Goal: Navigation & Orientation: Find specific page/section

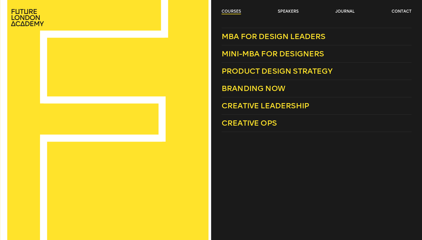
click at [232, 10] on link "courses" at bounding box center [231, 11] width 19 height 5
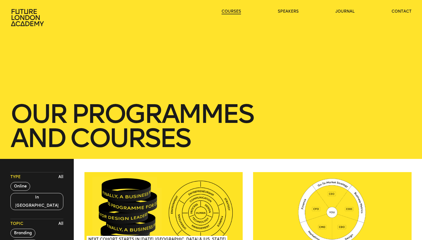
click at [232, 10] on link "courses" at bounding box center [231, 11] width 19 height 5
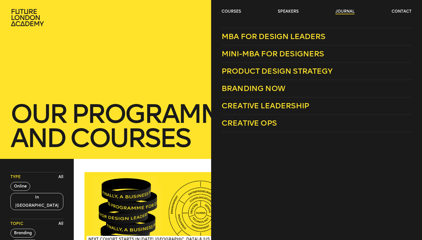
click at [346, 11] on link "journal" at bounding box center [345, 11] width 19 height 5
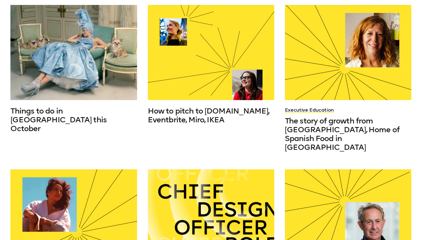
scroll to position [135, 0]
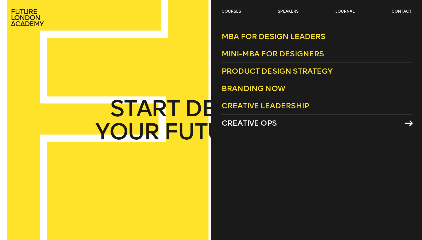
click at [259, 121] on span "Creative Ops" at bounding box center [249, 122] width 55 height 9
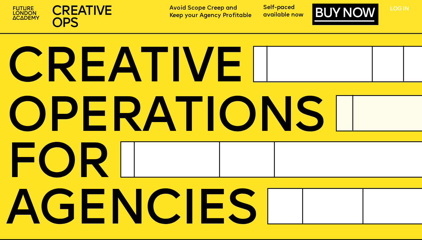
click at [405, 9] on link "LOG IN" at bounding box center [399, 9] width 19 height 7
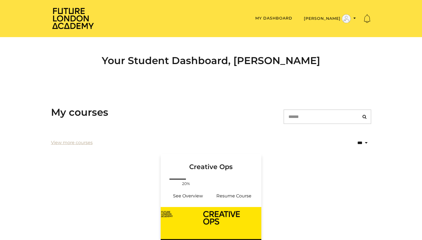
click at [223, 173] on link "Creative Ops" at bounding box center [211, 166] width 101 height 24
